Goal: Book appointment/travel/reservation

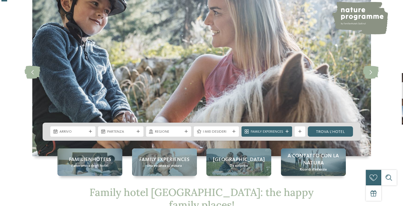
scroll to position [43, 0]
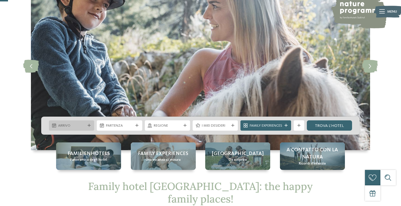
click at [76, 126] on span "Arrivo" at bounding box center [71, 125] width 27 height 5
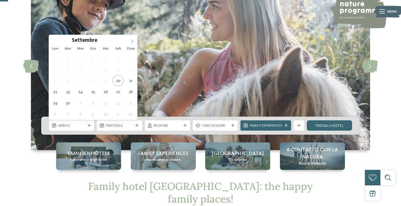
click at [134, 39] on span at bounding box center [132, 40] width 10 height 10
type input "****"
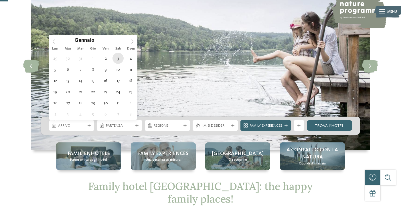
type div "03.01.2026"
type input "****"
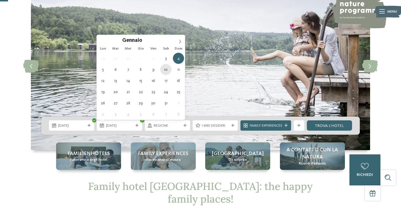
type div "10.01.2026"
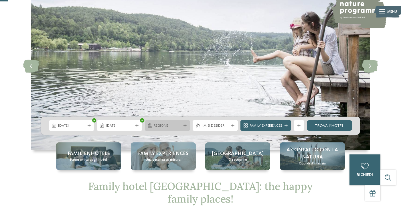
click at [182, 126] on div at bounding box center [184, 125] width 5 height 3
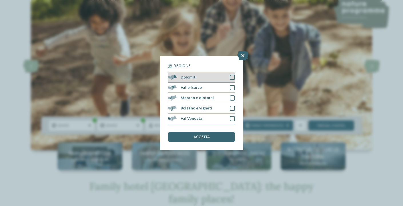
drag, startPoint x: 231, startPoint y: 51, endPoint x: 232, endPoint y: 55, distance: 3.3
click at [231, 75] on div at bounding box center [232, 77] width 5 height 5
drag, startPoint x: 232, startPoint y: 58, endPoint x: 233, endPoint y: 61, distance: 3.5
click at [232, 82] on div "Valle Isarco" at bounding box center [201, 87] width 67 height 10
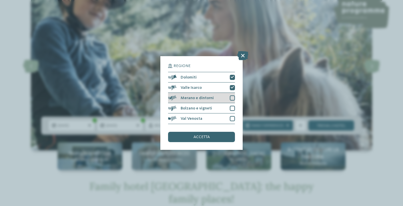
drag, startPoint x: 233, startPoint y: 70, endPoint x: 233, endPoint y: 75, distance: 4.9
click at [233, 95] on div at bounding box center [232, 97] width 5 height 5
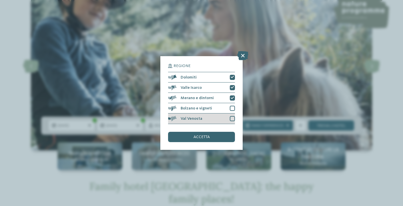
drag, startPoint x: 232, startPoint y: 82, endPoint x: 232, endPoint y: 89, distance: 7.7
click at [232, 106] on div at bounding box center [232, 108] width 5 height 5
click at [232, 116] on div at bounding box center [232, 118] width 5 height 5
click at [215, 132] on div "accetta" at bounding box center [201, 137] width 67 height 10
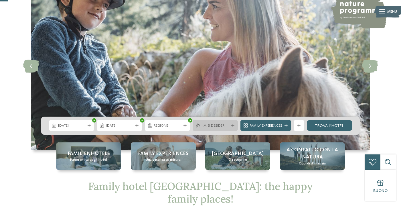
click at [224, 126] on span "I miei desideri" at bounding box center [215, 125] width 27 height 5
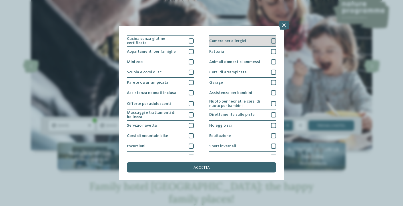
scroll to position [49, 0]
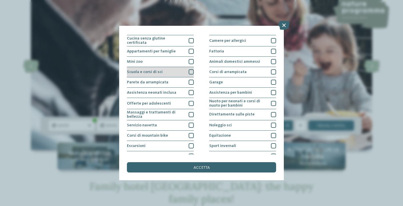
click at [192, 70] on div at bounding box center [191, 71] width 5 height 5
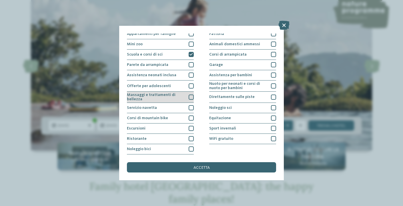
scroll to position [83, 0]
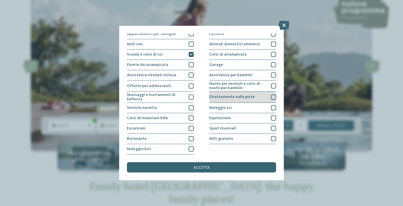
click at [271, 92] on div "Direttamente sulle piste" at bounding box center [242, 97] width 67 height 11
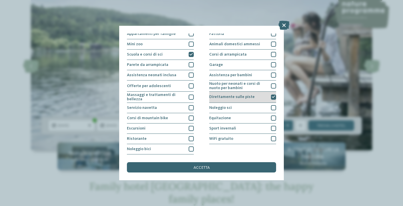
scroll to position [108, 0]
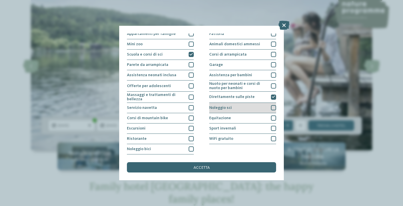
click at [271, 103] on div "Noleggio sci" at bounding box center [242, 108] width 67 height 10
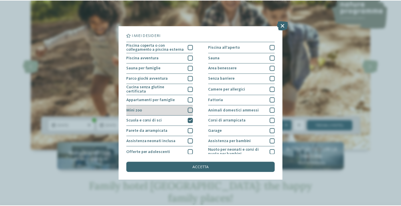
scroll to position [0, 0]
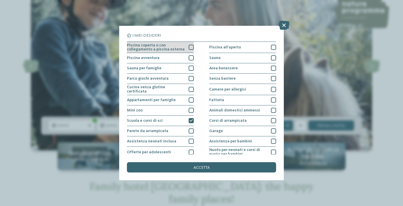
click at [192, 47] on div at bounding box center [191, 47] width 5 height 5
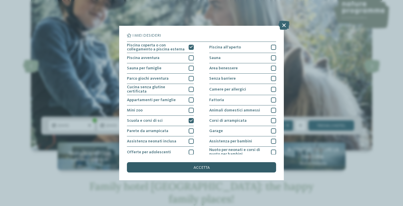
click at [202, 162] on div "accetta" at bounding box center [201, 167] width 149 height 10
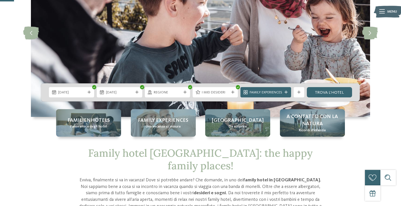
scroll to position [76, 0]
click at [333, 91] on link "trova l’hotel" at bounding box center [329, 92] width 45 height 10
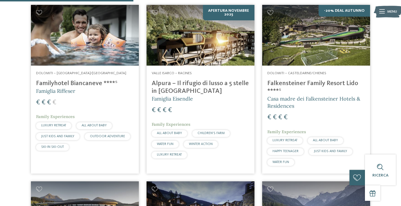
scroll to position [209, 0]
click at [60, 81] on h4 "Familyhotel Biancaneve ****ˢ" at bounding box center [85, 84] width 98 height 8
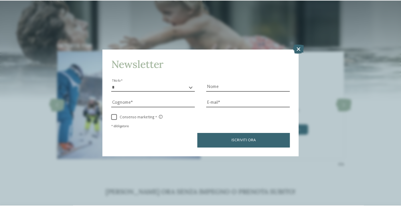
scroll to position [4, 0]
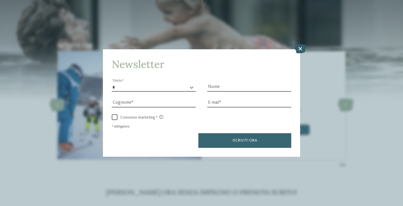
click at [301, 44] on icon at bounding box center [300, 48] width 11 height 9
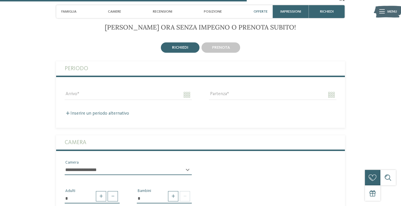
scroll to position [932, 0]
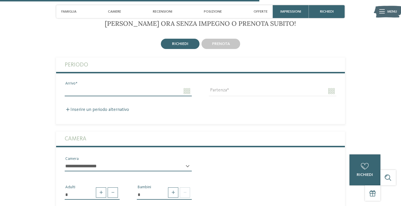
click at [185, 89] on input "Arrivo" at bounding box center [128, 91] width 127 height 10
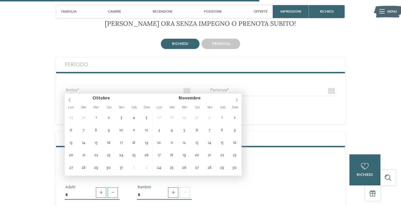
click at [235, 102] on icon at bounding box center [236, 100] width 4 height 4
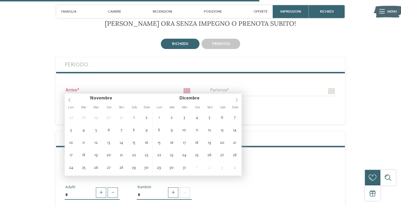
click at [235, 102] on icon at bounding box center [236, 100] width 4 height 4
type input "****"
click at [235, 102] on icon at bounding box center [236, 100] width 4 height 4
type input "**********"
type input "****"
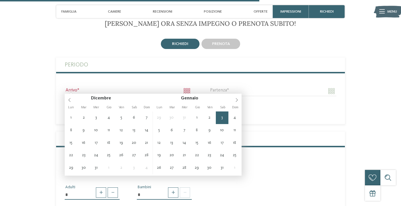
type input "****"
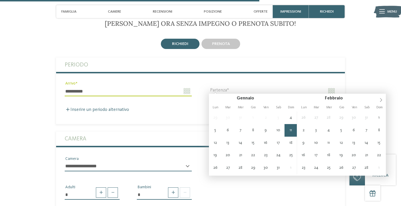
type input "**********"
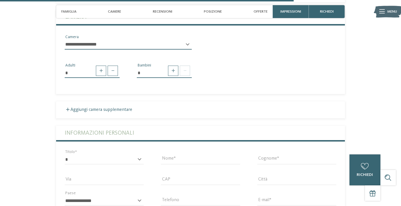
scroll to position [1062, 0]
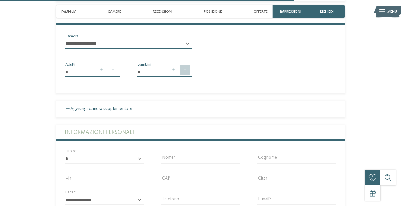
click at [187, 67] on span at bounding box center [185, 70] width 10 height 10
click at [174, 67] on span at bounding box center [173, 70] width 10 height 10
type input "*"
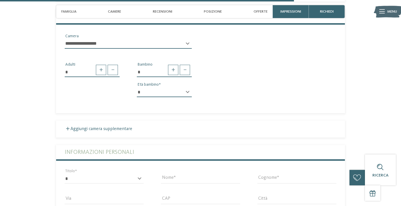
select select "*"
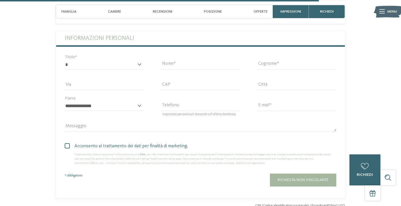
scroll to position [1174, 0]
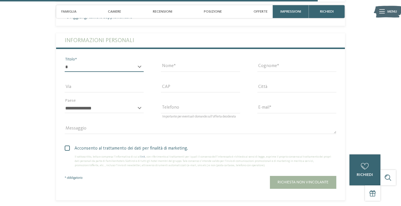
select select "*"
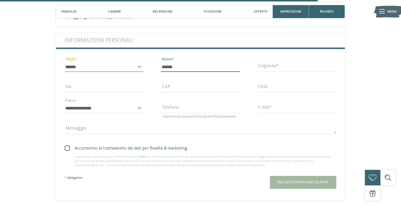
type input "******"
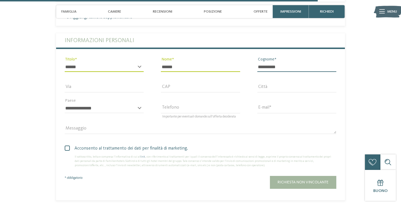
type input "**********"
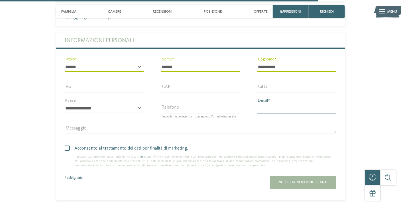
type input "**********"
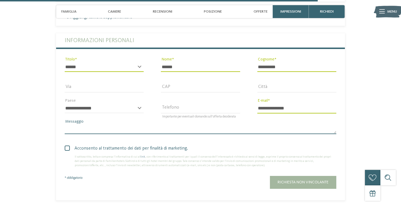
click at [104, 124] on textarea "Messaggio" at bounding box center [200, 129] width 271 height 10
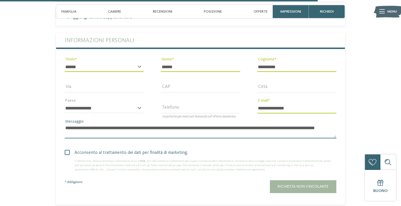
scroll to position [0, 0]
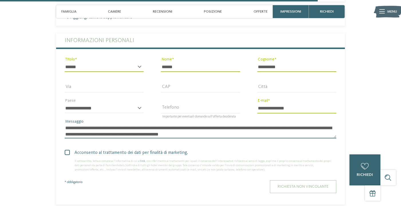
type textarea "**********"
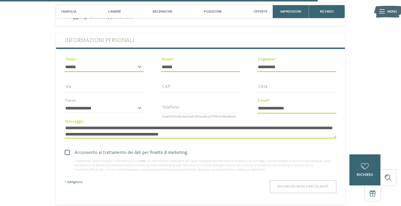
click at [320, 184] on span "Richiesta non vincolante" at bounding box center [302, 186] width 51 height 4
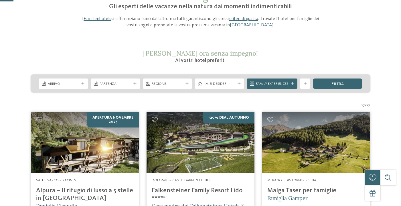
scroll to position [65, 0]
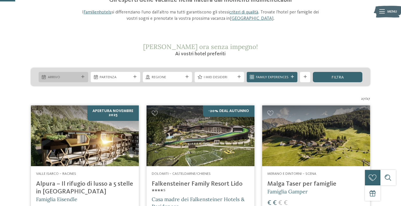
click at [81, 78] on div "Arrivo" at bounding box center [63, 77] width 49 height 10
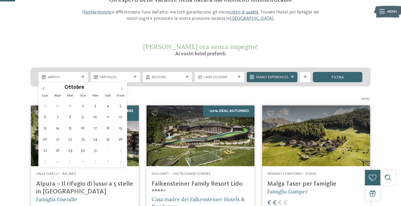
click at [125, 85] on span at bounding box center [122, 87] width 10 height 10
click at [124, 88] on icon at bounding box center [122, 88] width 4 height 4
type input "****"
click at [124, 88] on icon at bounding box center [122, 88] width 4 height 4
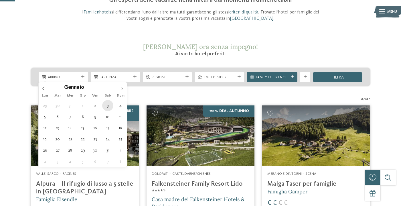
type div "03.01.2026"
type input "****"
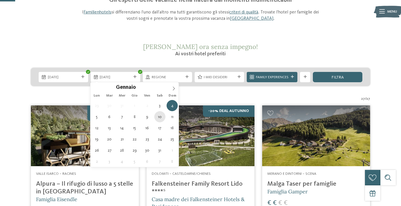
type div "10.01.2026"
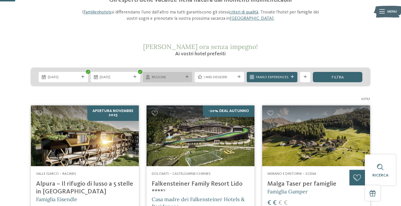
click at [173, 76] on span "Regione" at bounding box center [167, 77] width 31 height 5
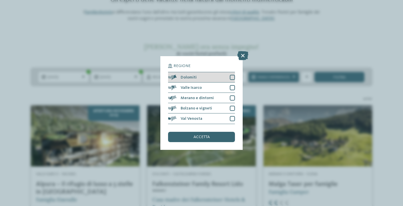
click at [233, 75] on div at bounding box center [232, 77] width 5 height 5
drag, startPoint x: 233, startPoint y: 60, endPoint x: 233, endPoint y: 67, distance: 6.6
click at [233, 85] on div at bounding box center [232, 87] width 5 height 5
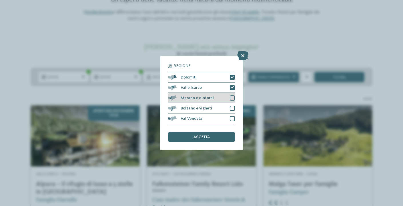
click at [233, 93] on div "Merano e dintorni" at bounding box center [201, 98] width 67 height 10
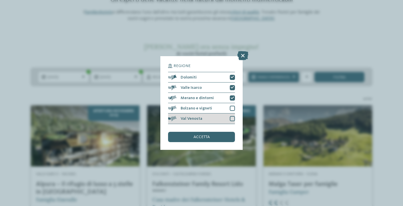
drag, startPoint x: 234, startPoint y: 81, endPoint x: 235, endPoint y: 92, distance: 11.2
click at [234, 106] on div at bounding box center [232, 108] width 5 height 5
click at [235, 116] on div at bounding box center [232, 118] width 5 height 5
click at [207, 135] on span "accetta" at bounding box center [202, 137] width 16 height 4
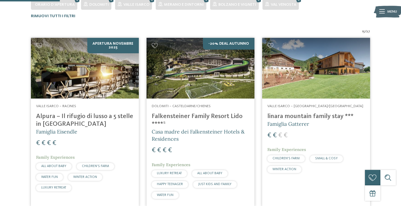
scroll to position [165, 0]
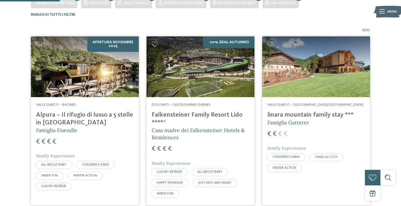
click at [231, 73] on img at bounding box center [200, 66] width 108 height 61
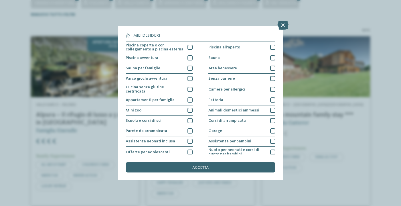
click at [216, 34] on h5 "I miei desideri" at bounding box center [200, 35] width 149 height 4
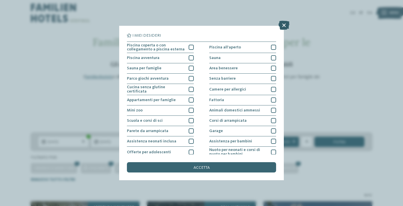
click at [287, 24] on icon at bounding box center [284, 25] width 11 height 9
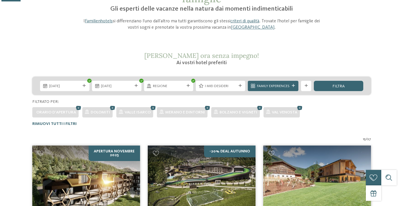
scroll to position [62, 0]
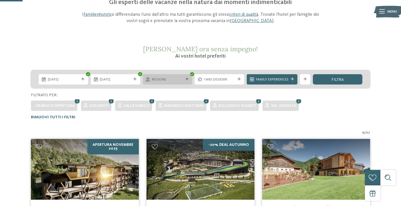
click at [170, 75] on div "Regione" at bounding box center [167, 79] width 49 height 10
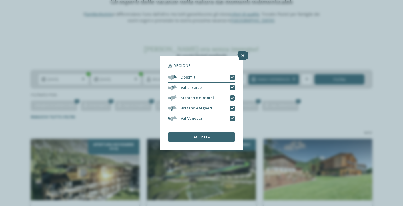
click at [242, 51] on icon at bounding box center [242, 55] width 11 height 9
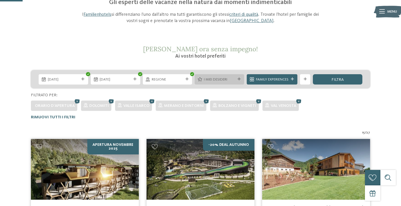
click at [237, 76] on div "I miei desideri" at bounding box center [218, 79] width 49 height 10
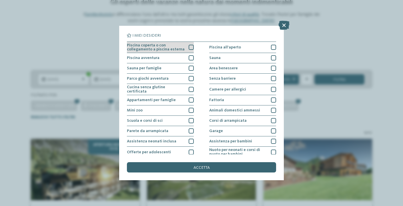
click at [191, 47] on div at bounding box center [191, 47] width 5 height 5
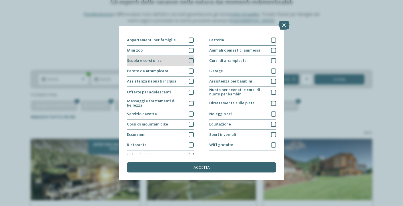
scroll to position [71, 0]
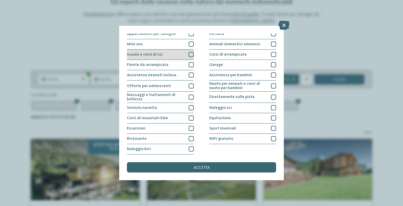
click at [190, 52] on div at bounding box center [191, 54] width 5 height 5
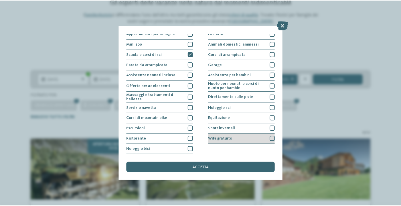
scroll to position [90, 0]
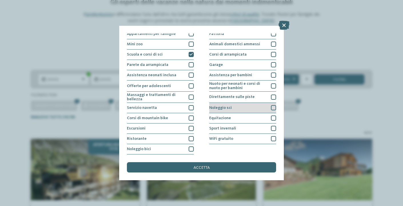
click at [247, 103] on div "Noleggio sci" at bounding box center [242, 108] width 67 height 10
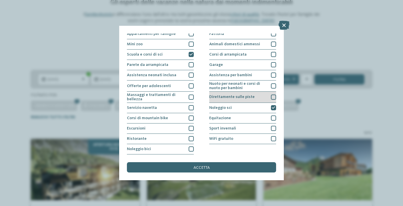
click at [265, 92] on div "Direttamente sulle piste" at bounding box center [242, 97] width 67 height 11
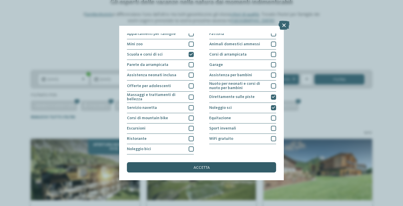
click at [226, 162] on div "accetta" at bounding box center [201, 167] width 149 height 10
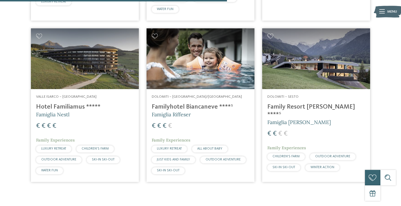
scroll to position [360, 0]
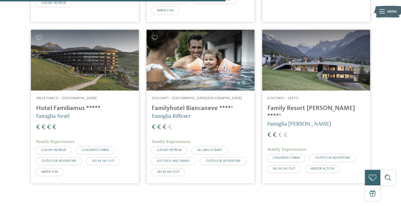
click at [292, 105] on h4 "Family Resort [PERSON_NAME] ****ˢ" at bounding box center [316, 111] width 98 height 15
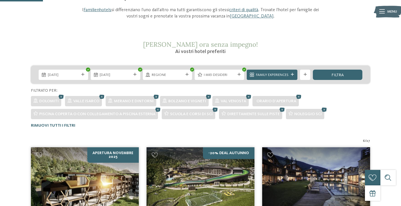
scroll to position [69, 0]
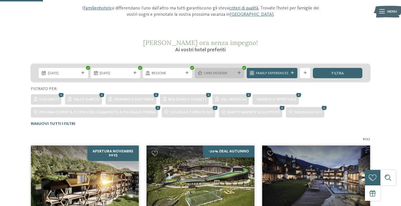
click at [236, 73] on div at bounding box center [238, 72] width 5 height 3
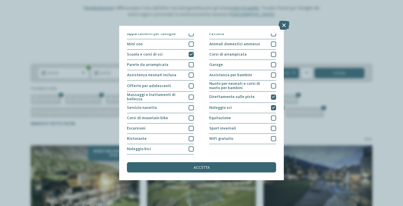
click at [236, 95] on span "Direttamente sulle piste" at bounding box center [231, 97] width 45 height 4
click at [254, 92] on div "Direttamente sulle piste" at bounding box center [242, 97] width 67 height 11
click at [285, 23] on icon at bounding box center [284, 25] width 11 height 9
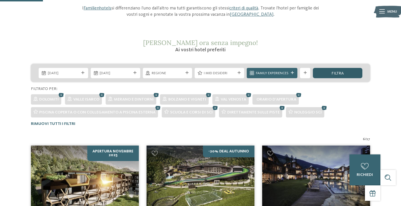
click at [344, 73] on div "filtra" at bounding box center [337, 73] width 49 height 10
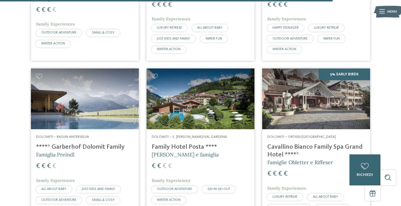
scroll to position [1446, 0]
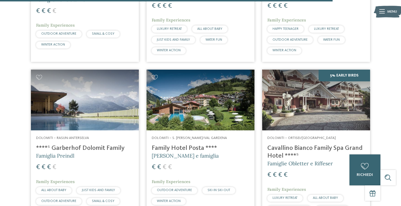
click at [164, 144] on h4 "Family Hotel Posta ****" at bounding box center [201, 148] width 98 height 8
click at [170, 144] on h4 "Family Hotel Posta ****" at bounding box center [201, 148] width 98 height 8
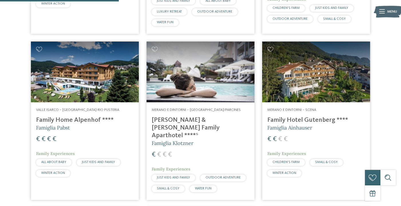
scroll to position [516, 0]
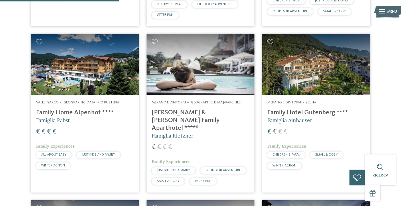
click at [183, 109] on h4 "Heidi & Edith Family Aparthotel ****ˢ" at bounding box center [201, 120] width 98 height 23
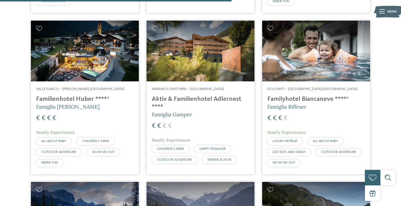
scroll to position [1015, 0]
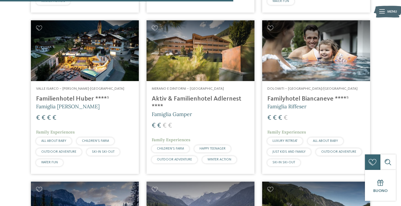
click at [186, 95] on h4 "Aktiv & Familienhotel Adlernest ****" at bounding box center [201, 102] width 98 height 15
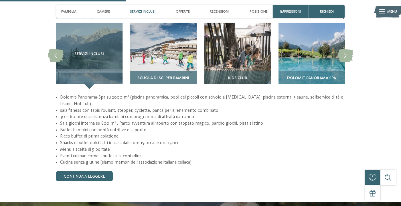
scroll to position [503, 0]
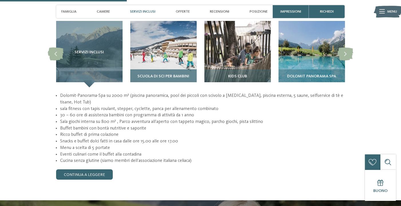
click at [163, 69] on div "Scuola di sci per bambini" at bounding box center [163, 78] width 66 height 18
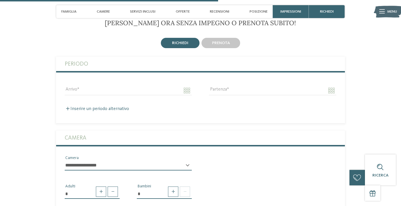
scroll to position [848, 0]
click at [184, 86] on input "Arrivo" at bounding box center [128, 91] width 127 height 10
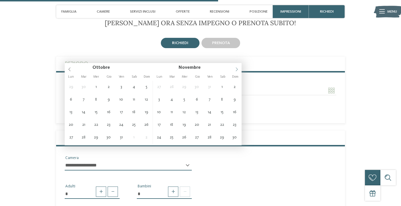
click at [236, 70] on icon at bounding box center [236, 69] width 4 height 4
type input "****"
click at [236, 70] on icon at bounding box center [236, 69] width 4 height 4
type input "**********"
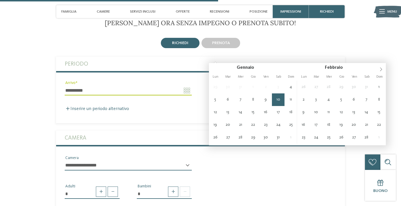
type input "**********"
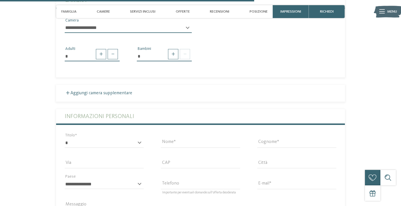
scroll to position [993, 0]
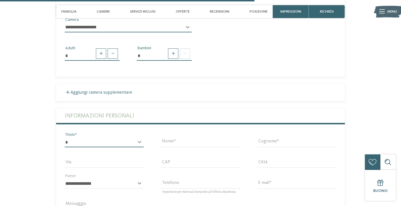
select select "*"
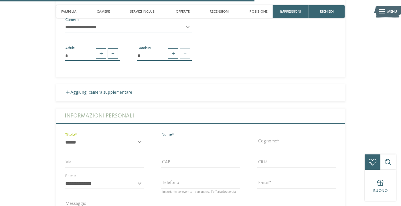
type input "*"
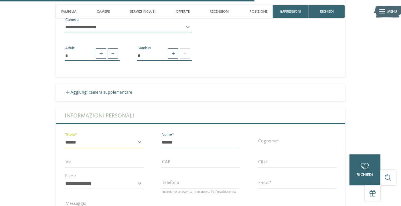
type input "******"
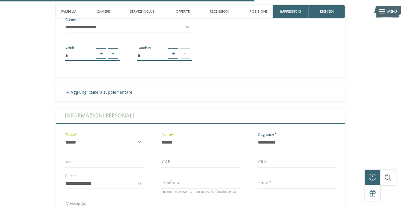
type input "**********"
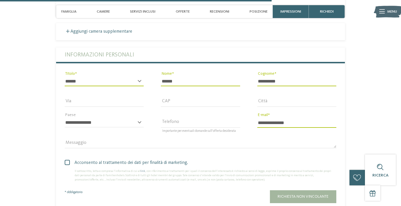
scroll to position [1061, 0]
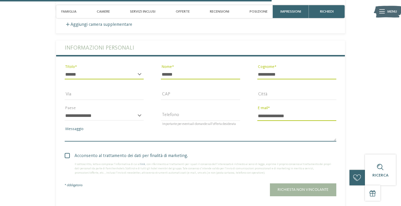
click at [81, 132] on textarea "Messaggio" at bounding box center [200, 137] width 271 height 10
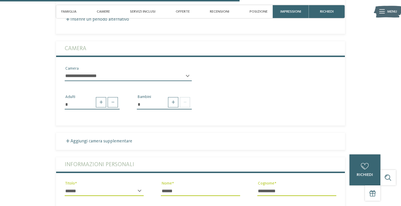
scroll to position [943, 0]
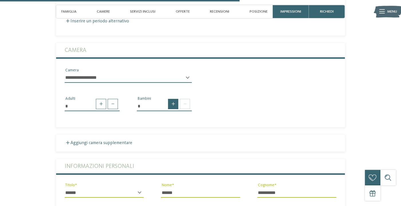
click at [170, 99] on span at bounding box center [173, 104] width 10 height 10
type input "*"
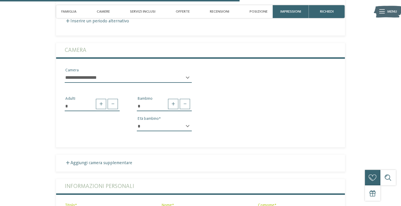
select select "*"
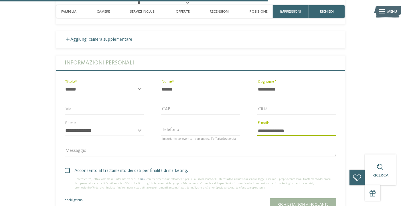
scroll to position [1067, 0]
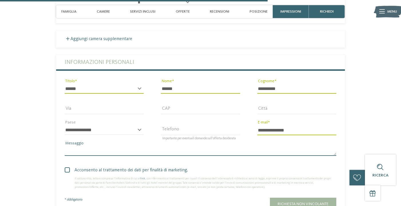
click at [104, 146] on textarea "Messaggio" at bounding box center [200, 151] width 271 height 10
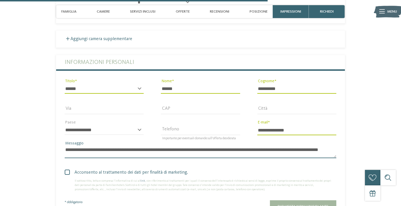
scroll to position [0, 0]
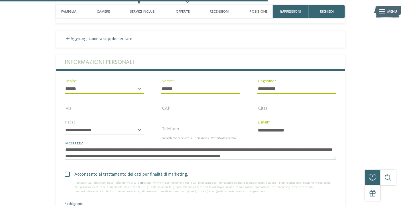
type textarea "**********"
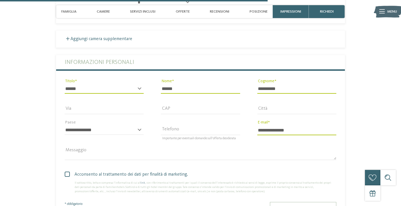
click at [323, 202] on button "Richiesta non vincolante" at bounding box center [303, 208] width 66 height 13
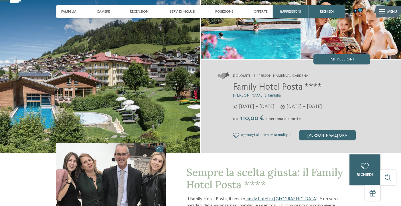
scroll to position [41, 0]
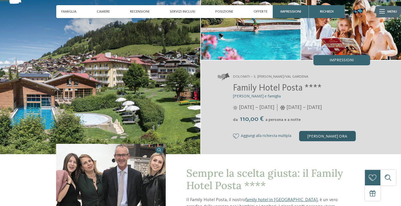
click at [322, 135] on div "[PERSON_NAME] ora" at bounding box center [327, 136] width 57 height 10
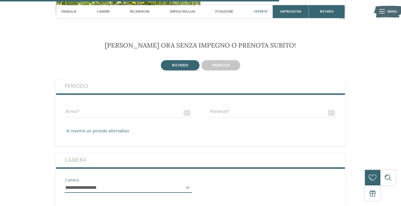
scroll to position [1199, 0]
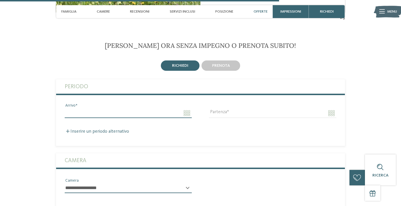
click at [174, 108] on input "Arrivo" at bounding box center [128, 113] width 127 height 10
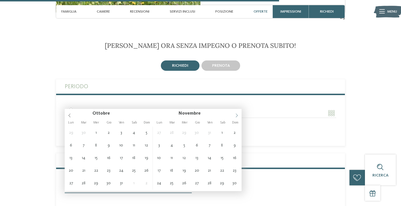
click at [236, 113] on icon at bounding box center [236, 115] width 4 height 4
click at [236, 115] on icon at bounding box center [236, 115] width 4 height 4
type input "****"
click at [236, 115] on icon at bounding box center [236, 115] width 4 height 4
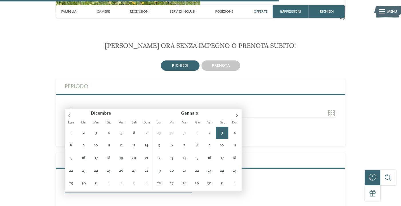
type input "**********"
type input "****"
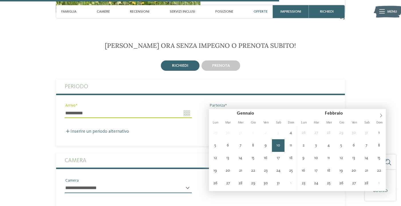
type input "**********"
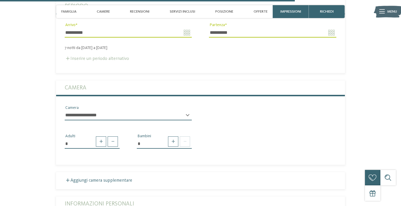
scroll to position [1282, 0]
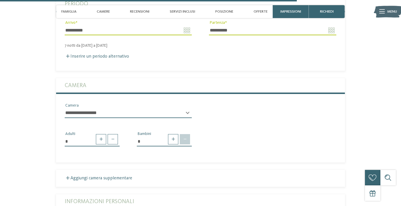
click at [182, 134] on span at bounding box center [185, 139] width 10 height 10
click at [174, 134] on span at bounding box center [173, 139] width 10 height 10
type input "*"
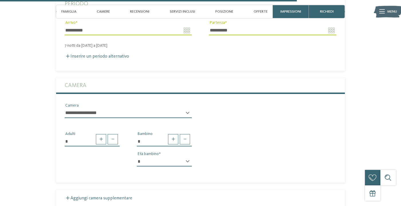
select select "*"
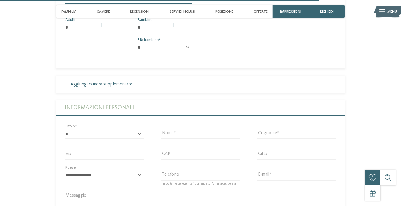
scroll to position [1396, 0]
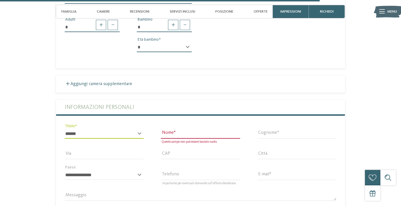
select select "*"
click at [172, 129] on input "Nome" at bounding box center [200, 134] width 79 height 10
type input "******"
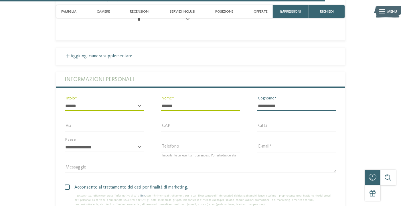
scroll to position [1427, 0]
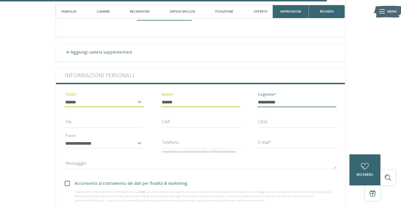
type input "**********"
type input "*"
type input "**********"
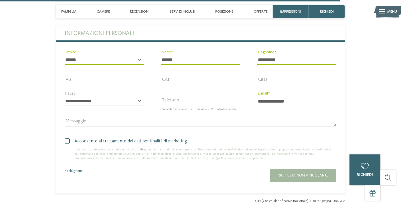
scroll to position [1493, 0]
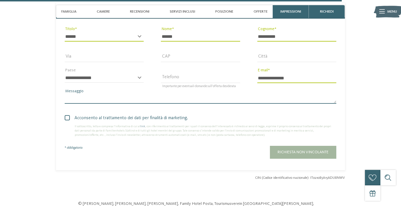
click at [104, 94] on textarea "Messaggio" at bounding box center [200, 99] width 271 height 10
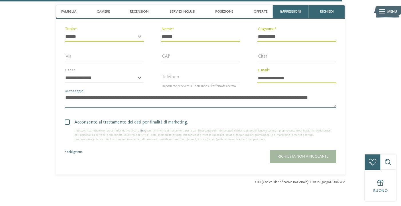
scroll to position [0, 0]
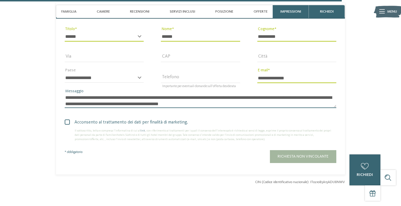
drag, startPoint x: 194, startPoint y: 94, endPoint x: 54, endPoint y: 80, distance: 140.9
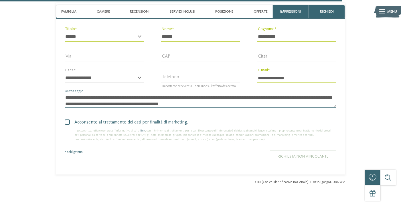
type textarea "**********"
click at [316, 154] on span "Richiesta non vincolante" at bounding box center [302, 156] width 51 height 4
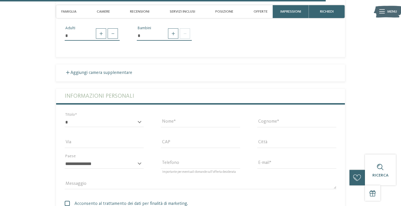
scroll to position [1277, 0]
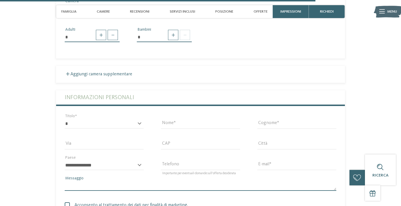
click at [76, 181] on textarea "Messaggio" at bounding box center [200, 186] width 271 height 10
paste textarea "**********"
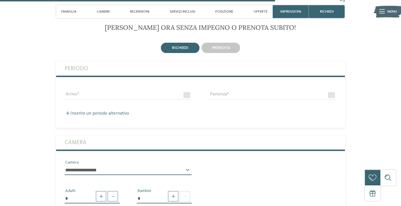
scroll to position [1116, 0]
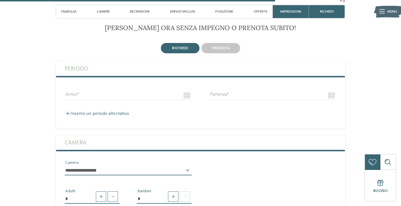
type textarea "**********"
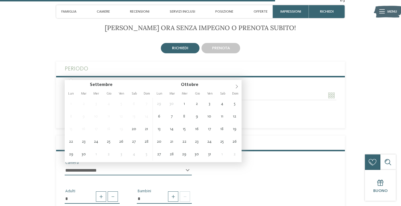
click at [188, 90] on input "Arrivo" at bounding box center [128, 95] width 127 height 10
click at [234, 87] on span at bounding box center [237, 85] width 10 height 10
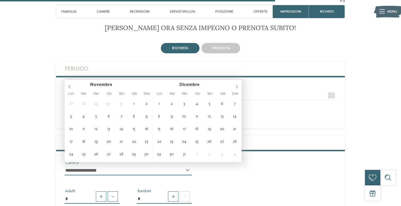
type input "****"
click at [240, 87] on span at bounding box center [237, 85] width 10 height 10
type input "**********"
type input "****"
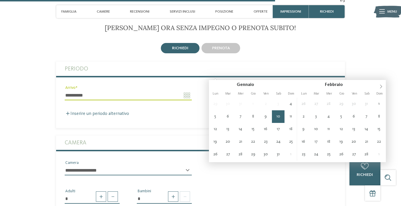
type input "**********"
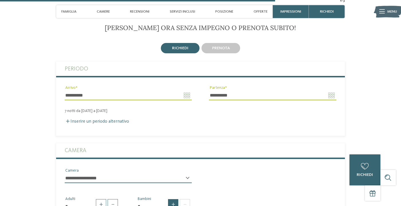
click at [175, 199] on span at bounding box center [173, 204] width 10 height 10
type input "*"
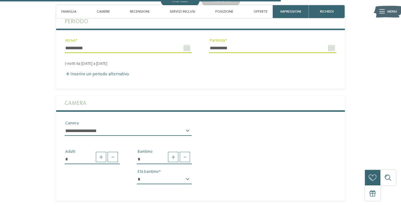
scroll to position [1171, 0]
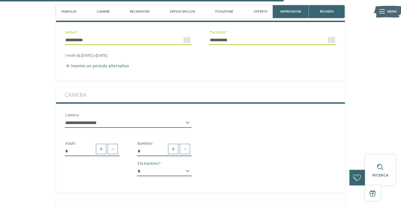
select select "*"
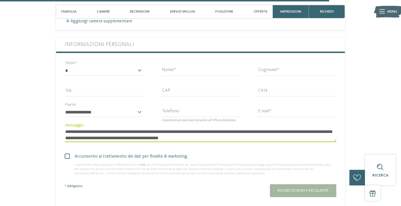
scroll to position [1359, 0]
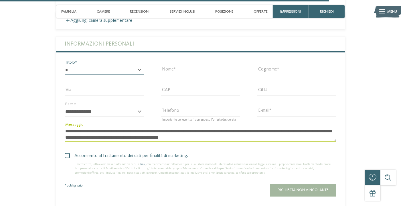
select select "*"
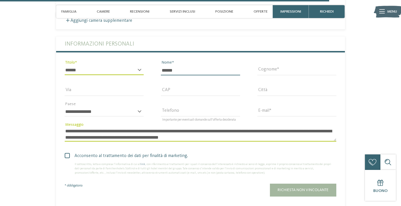
type input "******"
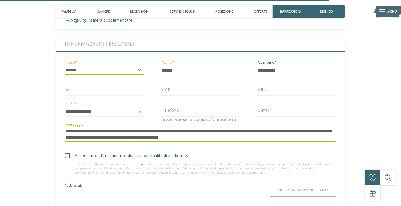
type input "**********"
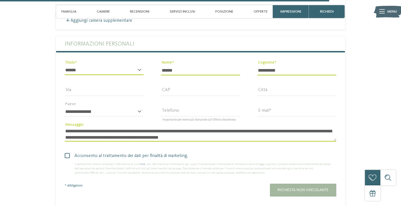
click at [314, 183] on button "Richiesta non vincolante" at bounding box center [303, 189] width 66 height 13
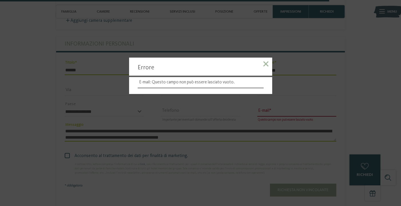
click at [271, 64] on div at bounding box center [265, 64] width 13 height 15
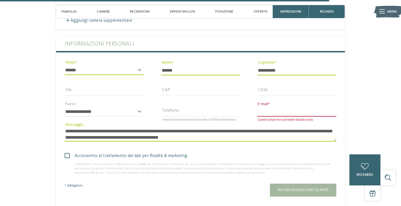
type input "**********"
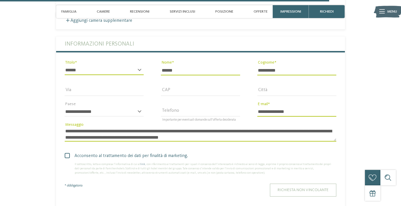
click at [292, 183] on button "Richiesta non vincolante" at bounding box center [303, 189] width 66 height 13
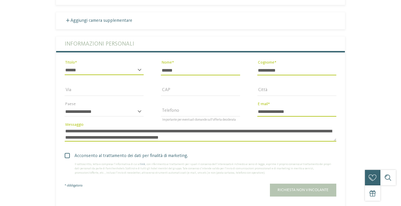
scroll to position [0, 0]
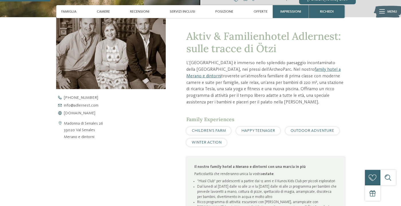
scroll to position [209, 0]
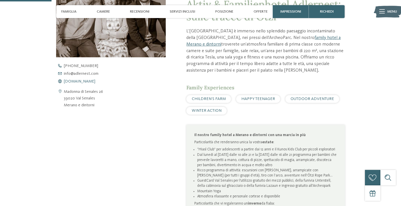
click at [71, 81] on span "[DOMAIN_NAME]" at bounding box center [79, 81] width 31 height 4
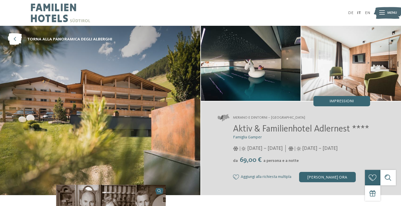
scroll to position [0, 0]
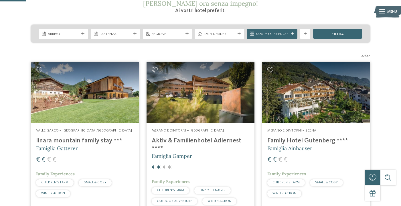
scroll to position [112, 0]
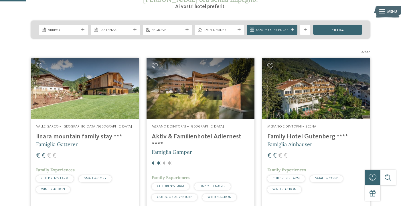
click at [74, 137] on h4 "linara mountain family stay ***" at bounding box center [85, 137] width 98 height 8
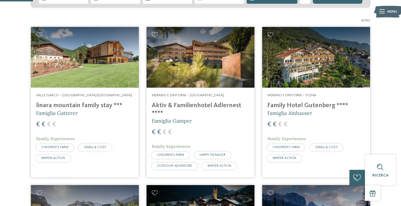
scroll to position [143, 0]
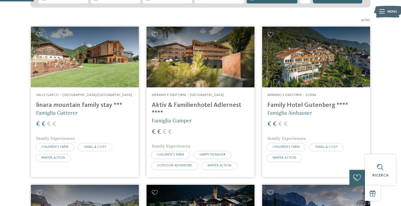
click at [184, 105] on h4 "Aktiv & Familienhotel Adlernest ****" at bounding box center [201, 108] width 98 height 15
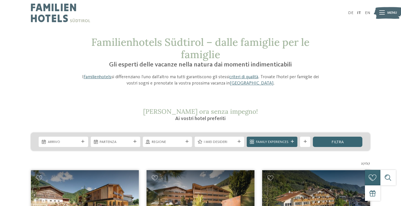
scroll to position [0, 0]
click at [52, 141] on span "Arrivo" at bounding box center [63, 141] width 31 height 5
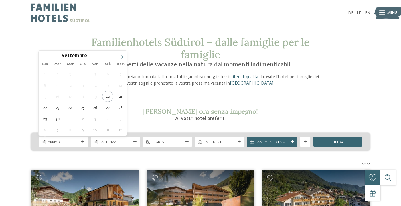
click at [119, 55] on span at bounding box center [122, 56] width 10 height 10
click at [118, 55] on span at bounding box center [122, 56] width 10 height 10
type input "****"
click at [118, 55] on span at bounding box center [122, 56] width 10 height 10
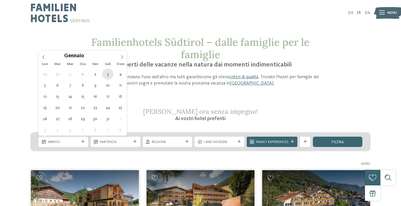
type div "03.01.2026"
type input "****"
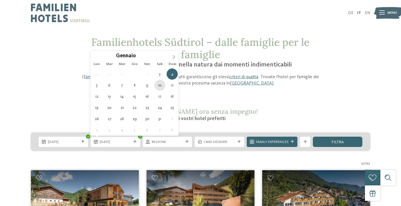
type div "10.01.2026"
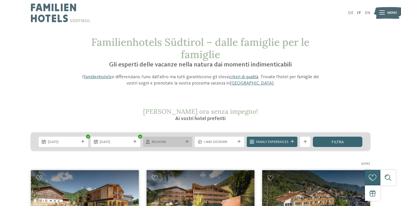
click at [169, 140] on span "Regione" at bounding box center [167, 141] width 31 height 5
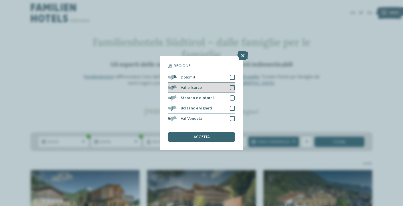
drag, startPoint x: 232, startPoint y: 51, endPoint x: 231, endPoint y: 60, distance: 9.3
click at [232, 75] on div at bounding box center [232, 77] width 5 height 5
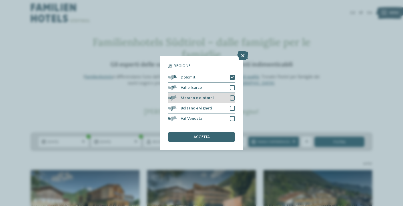
drag, startPoint x: 231, startPoint y: 62, endPoint x: 232, endPoint y: 70, distance: 8.5
click at [232, 85] on div at bounding box center [232, 87] width 5 height 5
drag, startPoint x: 232, startPoint y: 70, endPoint x: 235, endPoint y: 84, distance: 14.4
click at [233, 95] on div at bounding box center [232, 97] width 5 height 5
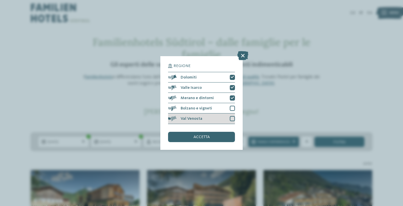
drag, startPoint x: 233, startPoint y: 83, endPoint x: 234, endPoint y: 93, distance: 10.6
click at [233, 106] on div at bounding box center [232, 108] width 5 height 5
drag, startPoint x: 234, startPoint y: 93, endPoint x: 220, endPoint y: 89, distance: 14.2
click at [233, 116] on div at bounding box center [232, 118] width 5 height 5
click at [204, 135] on span "accetta" at bounding box center [202, 137] width 16 height 4
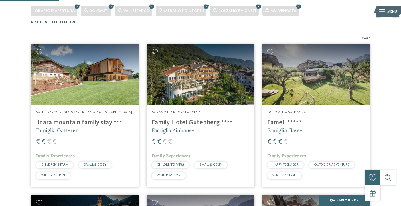
scroll to position [165, 0]
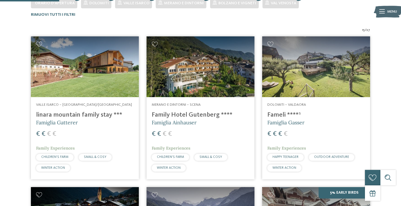
click at [230, 139] on div "Merano e dintorni – Scena Family Hotel Gutenberg **** Famiglia Ainhauser € € € …" at bounding box center [200, 138] width 108 height 82
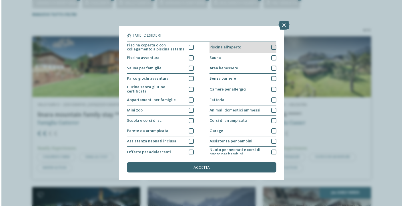
scroll to position [0, 0]
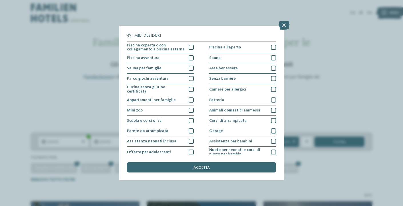
click at [293, 26] on div "I miei desideri Piscina coperta o con collegamento a piscina esterna Piscina al…" at bounding box center [201, 103] width 403 height 206
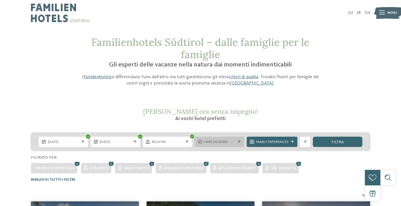
click at [231, 139] on span "I miei desideri" at bounding box center [219, 141] width 31 height 5
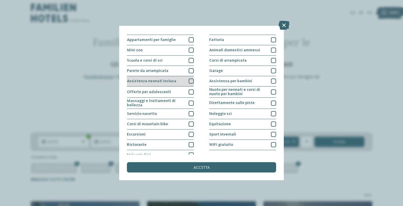
scroll to position [63, 0]
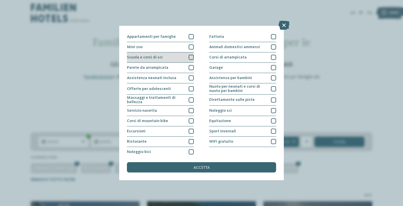
click at [191, 55] on div at bounding box center [191, 57] width 5 height 5
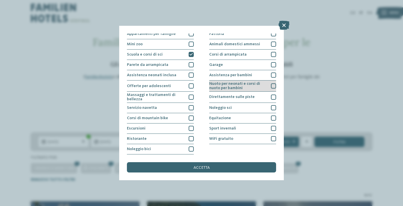
scroll to position [80, 0]
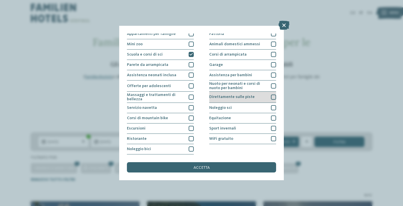
click at [261, 92] on div "Direttamente sulle piste" at bounding box center [242, 97] width 67 height 11
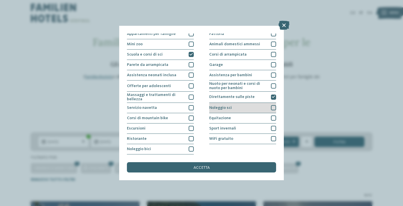
click at [232, 103] on div "Noleggio sci" at bounding box center [242, 108] width 67 height 10
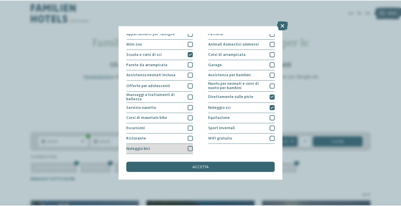
scroll to position [116, 0]
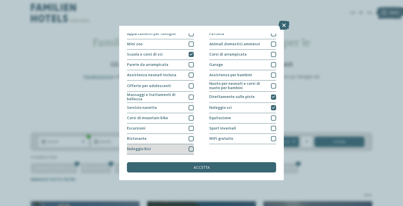
click at [167, 144] on div "Noleggio bici" at bounding box center [160, 149] width 67 height 10
click at [179, 144] on div "Noleggio bici" at bounding box center [160, 149] width 67 height 10
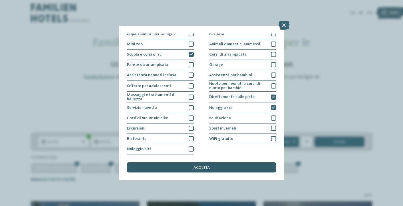
click at [197, 165] on span "accetta" at bounding box center [202, 167] width 16 height 4
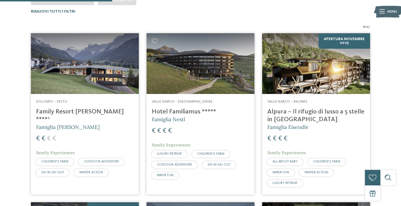
scroll to position [182, 0]
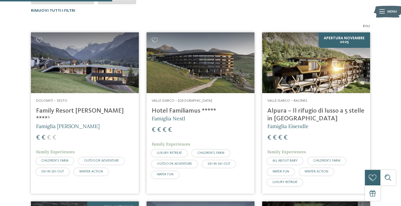
click at [175, 109] on h4 "Hotel Familiamus *****" at bounding box center [201, 111] width 98 height 8
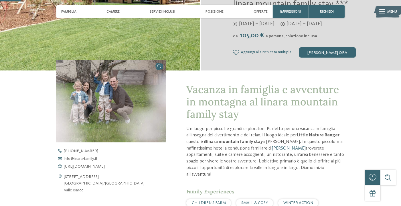
scroll to position [154, 0]
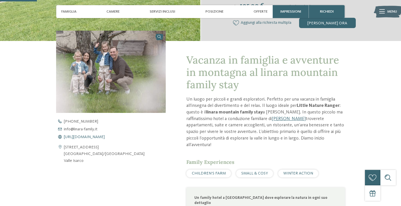
click at [87, 137] on span "[URL][DOMAIN_NAME]" at bounding box center [84, 137] width 41 height 4
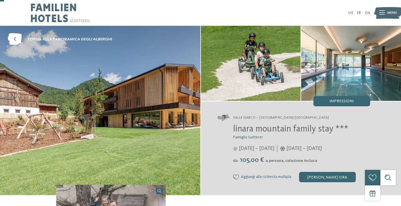
scroll to position [0, 0]
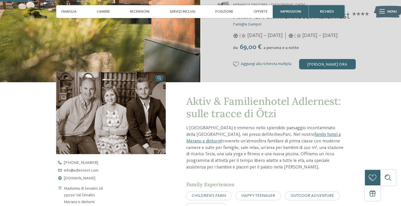
scroll to position [114, 0]
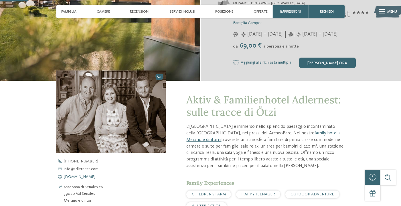
click at [89, 177] on span "[DOMAIN_NAME]" at bounding box center [79, 176] width 31 height 4
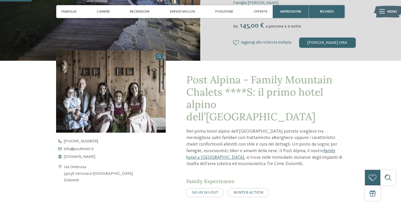
scroll to position [146, 0]
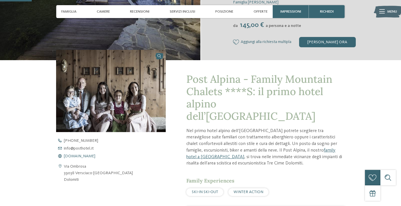
click at [84, 156] on span "[DOMAIN_NAME]" at bounding box center [79, 156] width 31 height 4
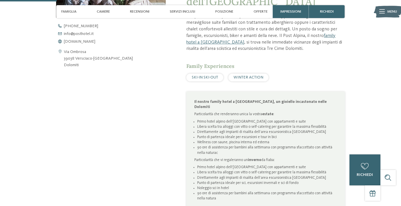
scroll to position [260, 0]
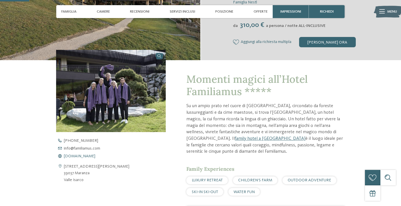
scroll to position [133, 0]
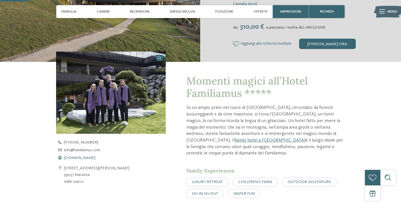
drag, startPoint x: 75, startPoint y: 160, endPoint x: 78, endPoint y: 157, distance: 3.7
click at [76, 159] on div "[STREET_ADDRESS][PERSON_NAME] 39037 [GEOGRAPHIC_DATA] [GEOGRAPHIC_DATA] [PHONE_…" at bounding box center [111, 162] width 110 height 45
click at [78, 157] on span "[DOMAIN_NAME]" at bounding box center [79, 158] width 31 height 4
